Goal: Find specific page/section: Find specific page/section

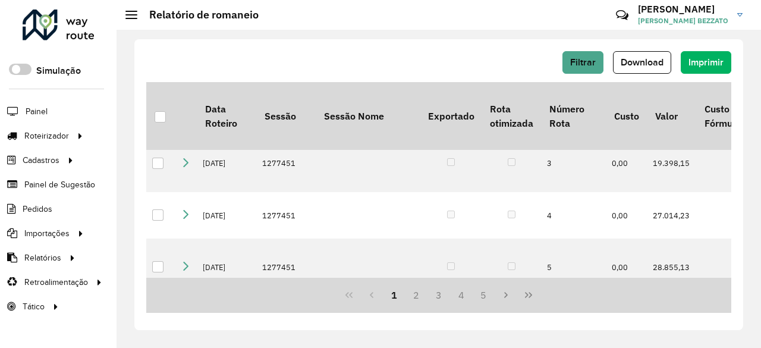
scroll to position [119, 232]
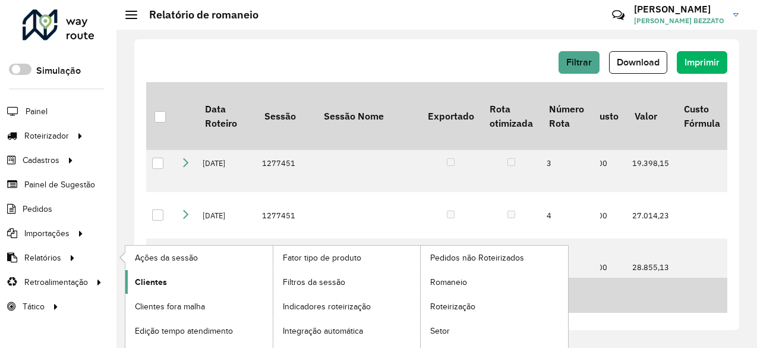
click at [146, 278] on span "Clientes" at bounding box center [151, 282] width 32 height 12
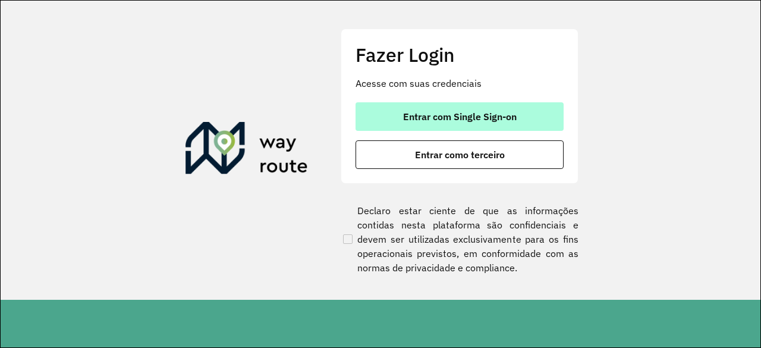
click at [494, 108] on button "Entrar com Single Sign-on" at bounding box center [459, 116] width 208 height 29
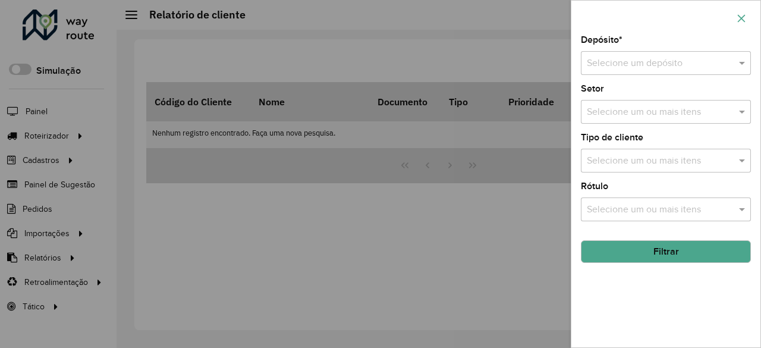
click at [748, 11] on button "button" at bounding box center [741, 18] width 19 height 19
